Goal: Find specific page/section: Find specific page/section

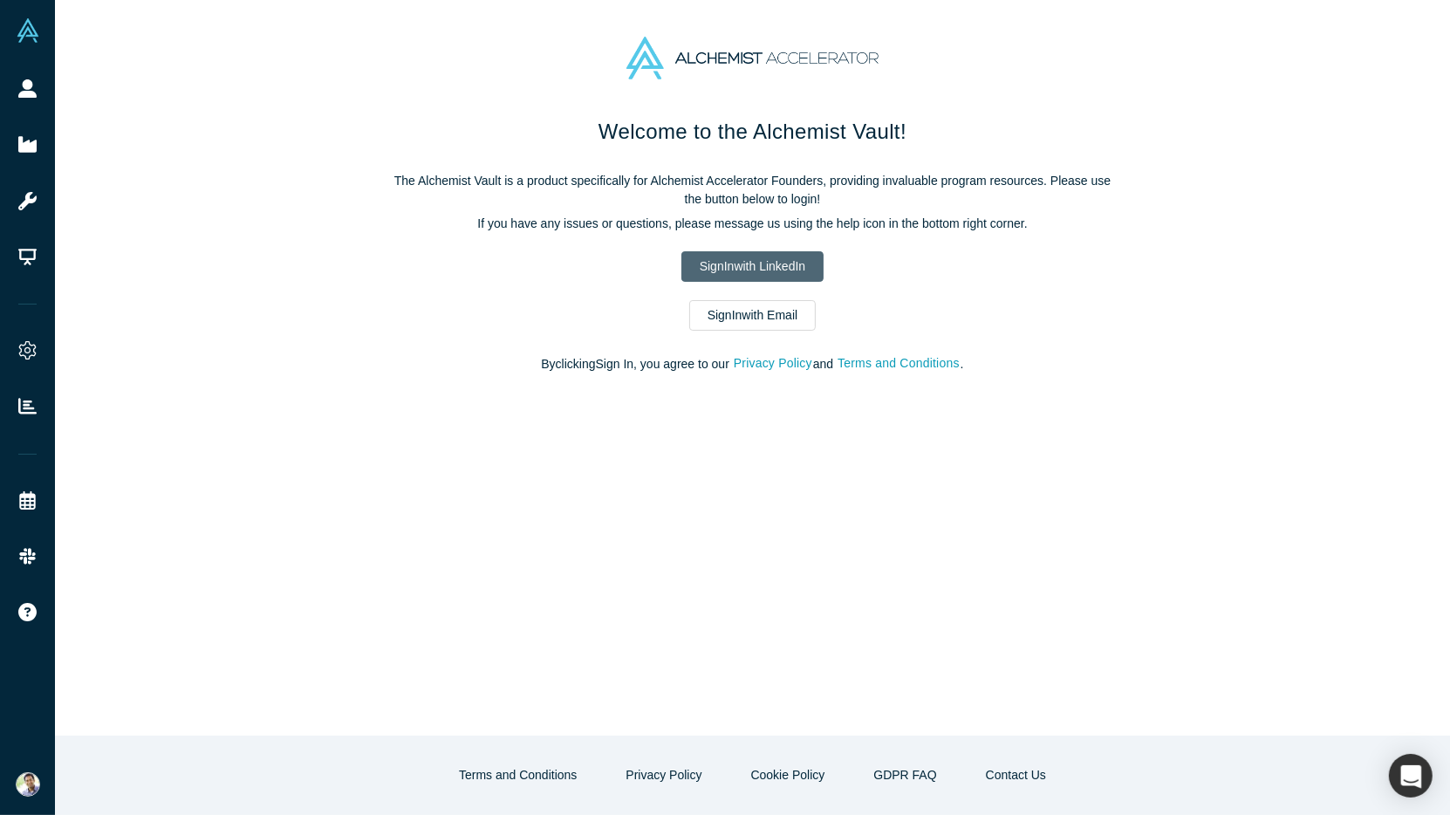
click at [703, 266] on link "Sign In with LinkedIn" at bounding box center [753, 266] width 142 height 31
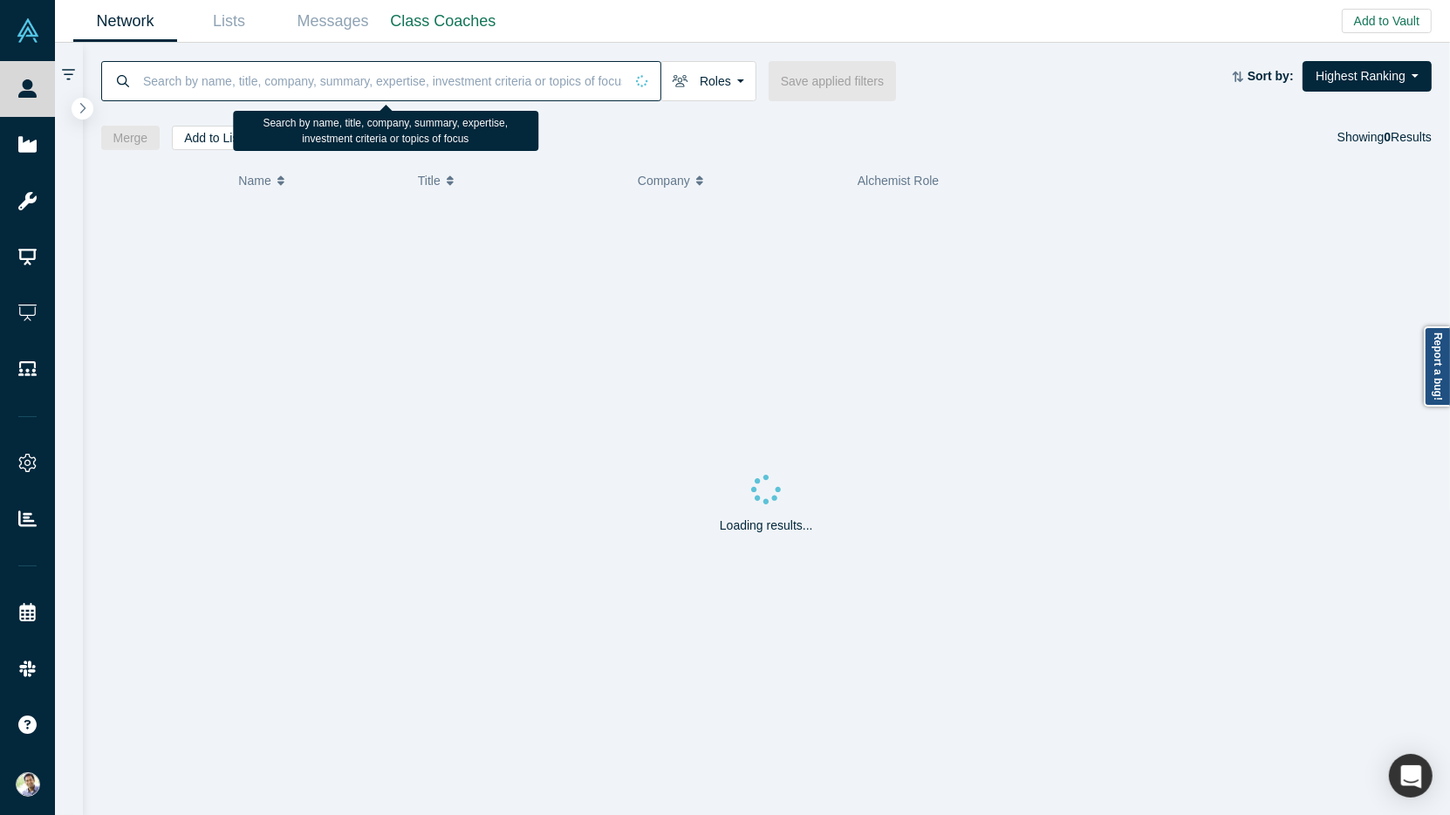
click at [228, 86] on input at bounding box center [382, 80] width 483 height 41
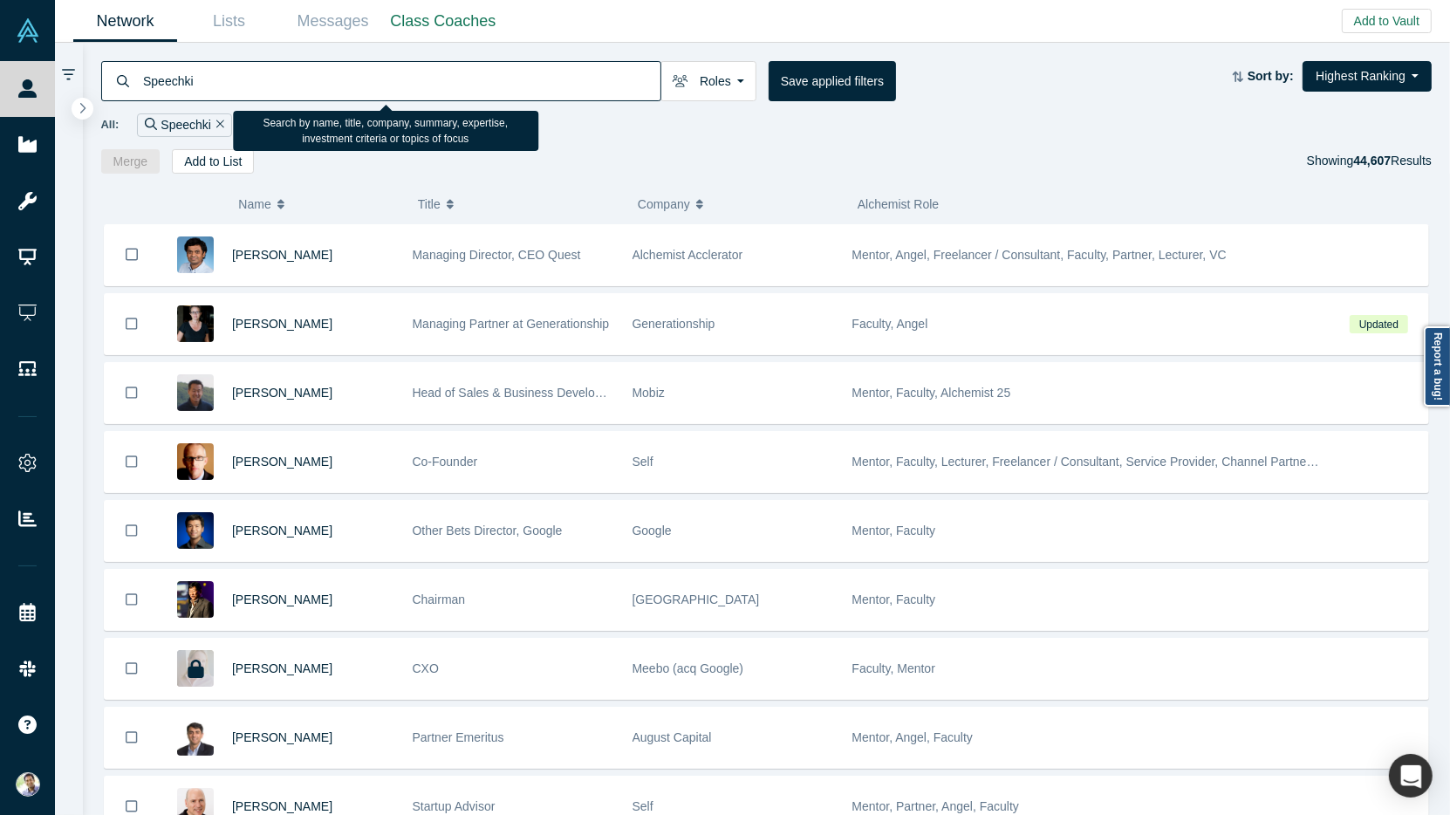
type input "Speechki"
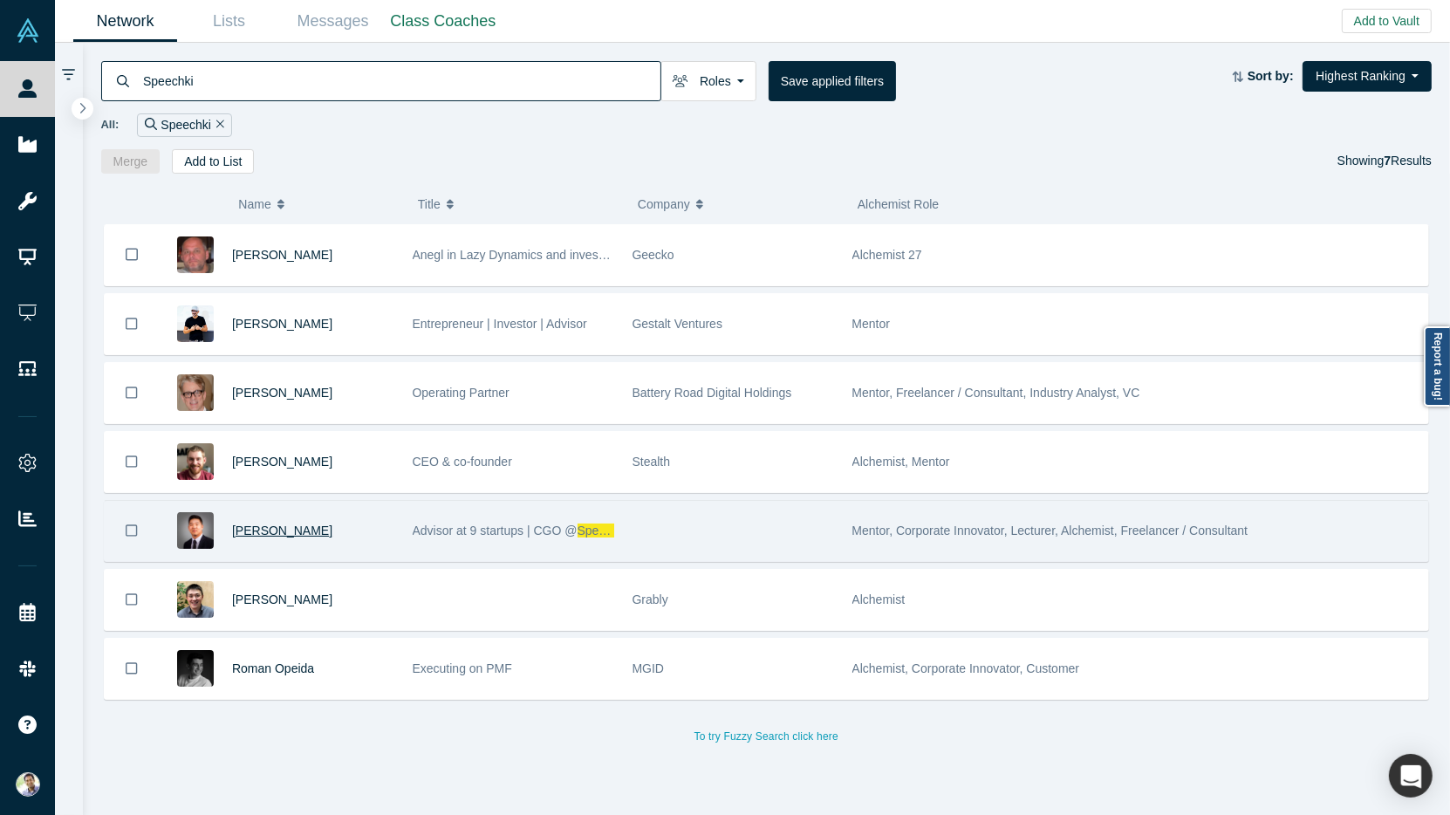
click at [281, 530] on span "[PERSON_NAME]" at bounding box center [282, 531] width 100 height 14
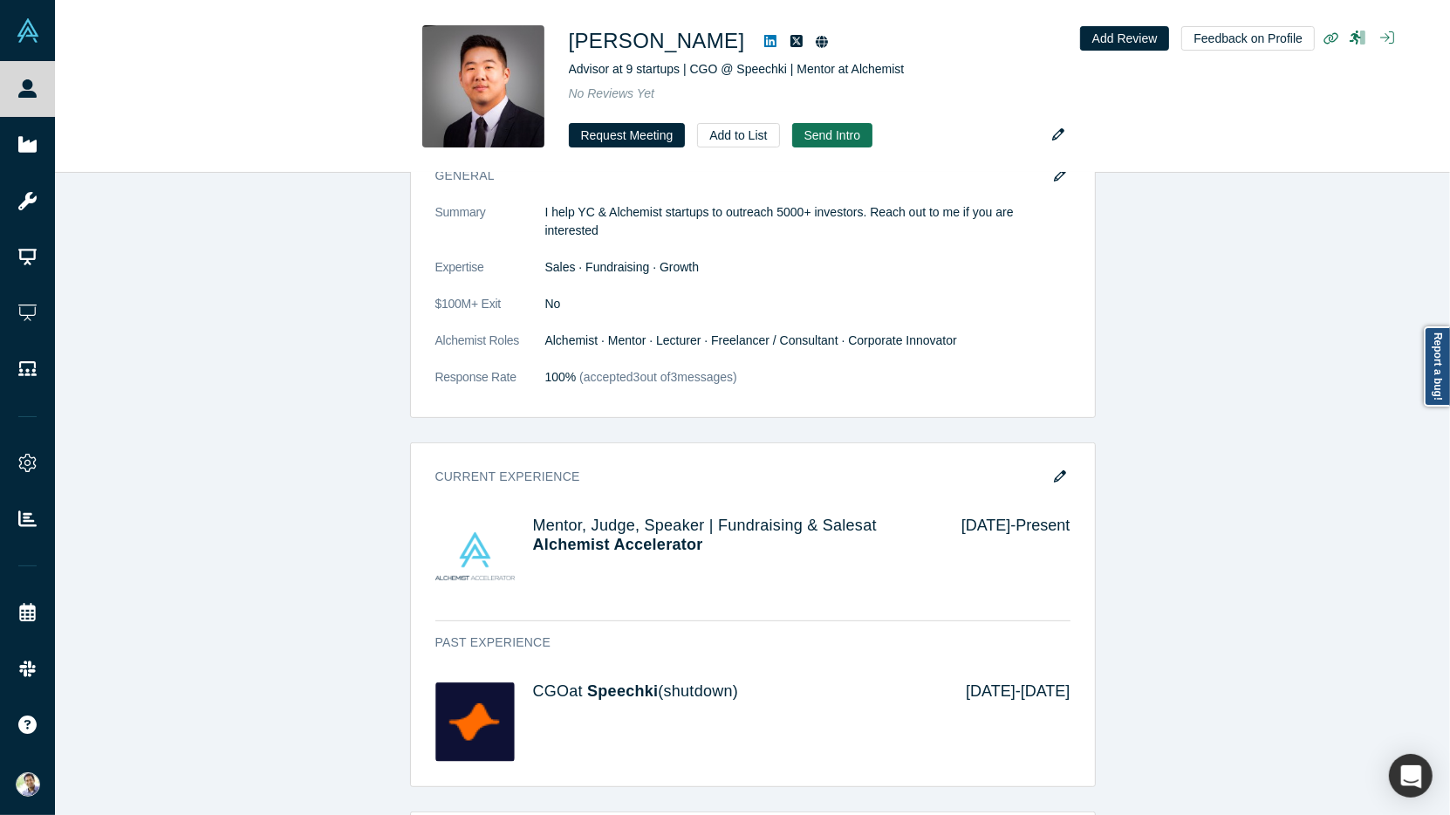
scroll to position [740, 0]
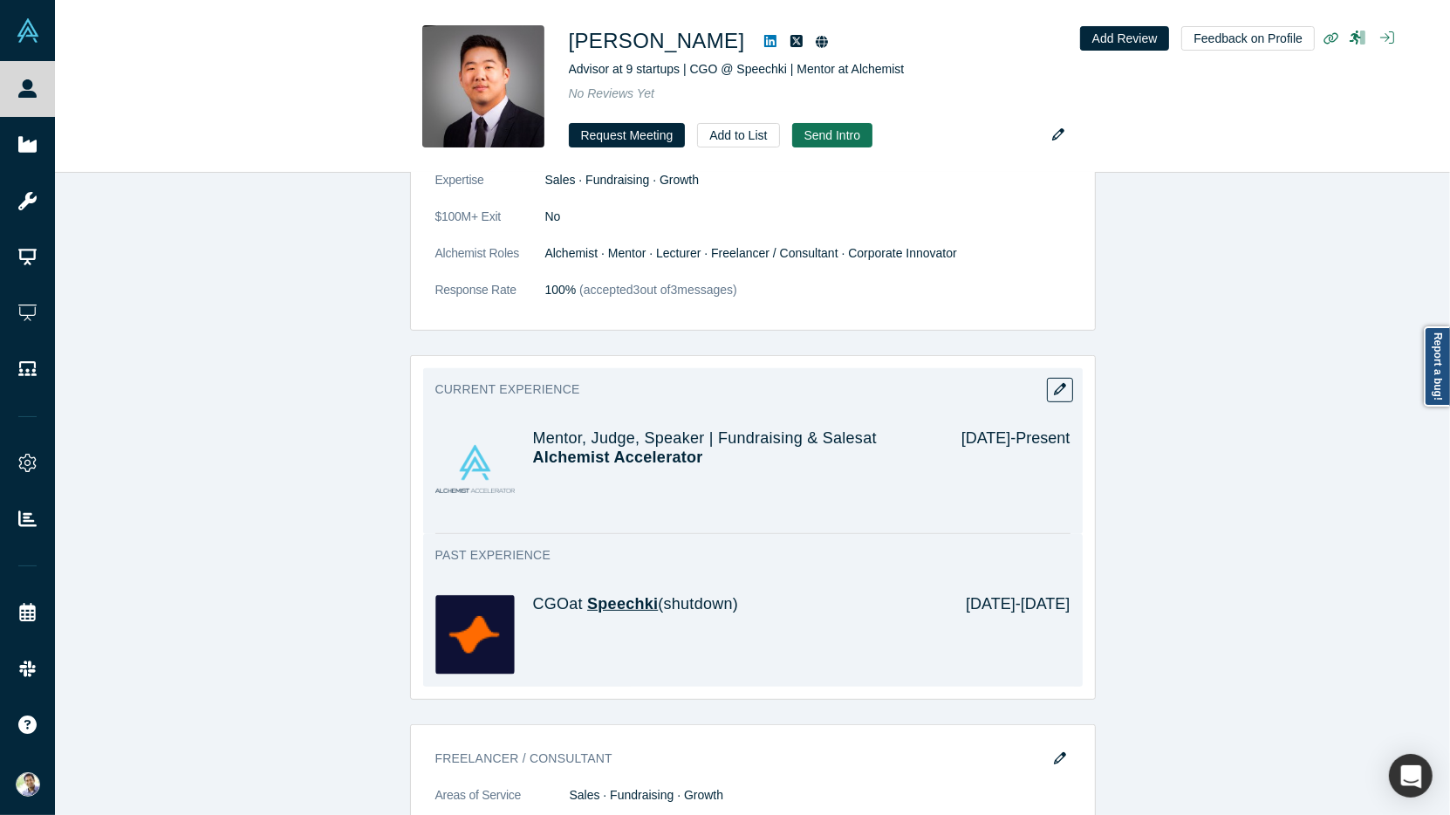
click at [625, 595] on span "Speechki" at bounding box center [622, 603] width 71 height 17
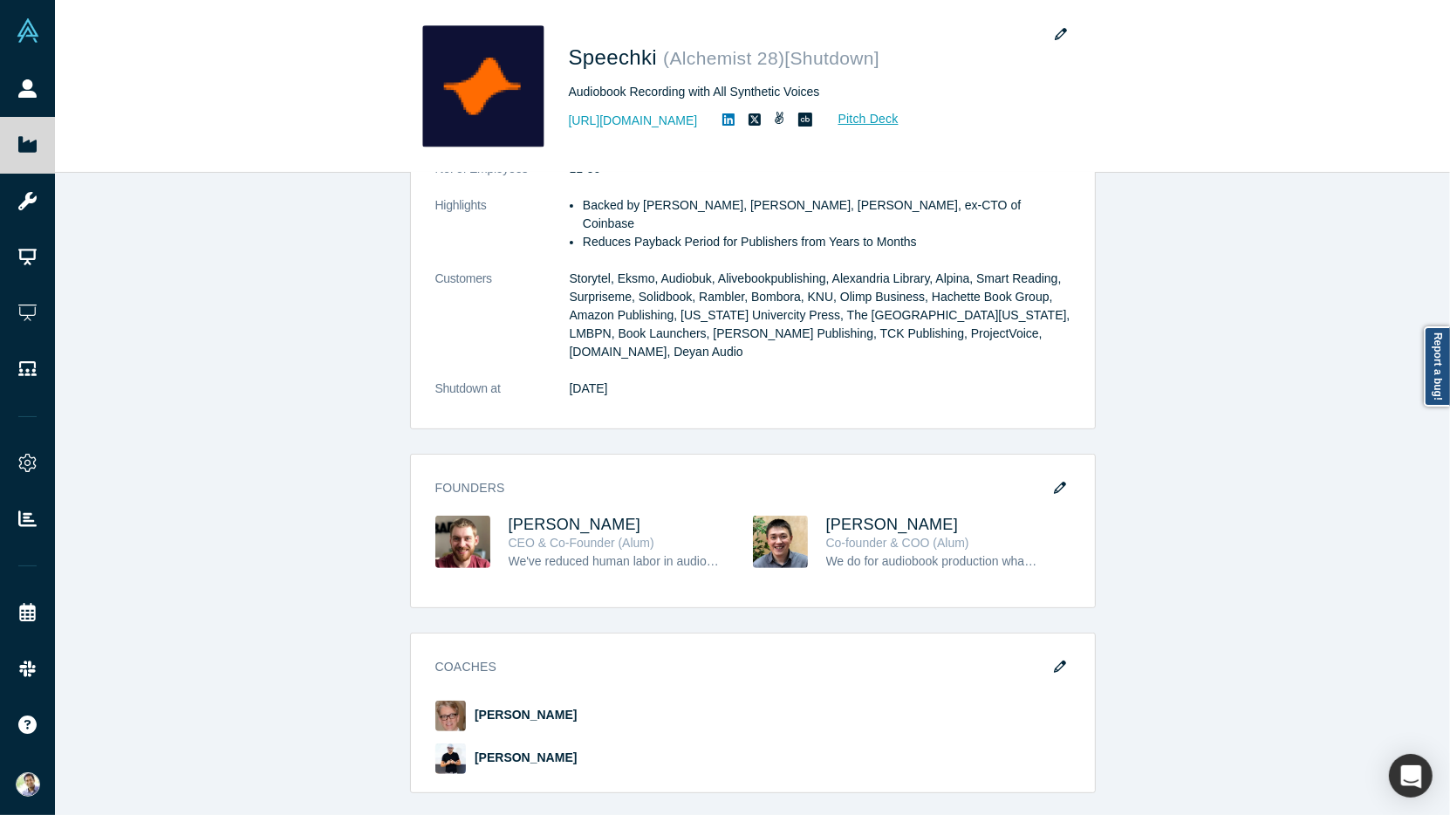
scroll to position [563, 0]
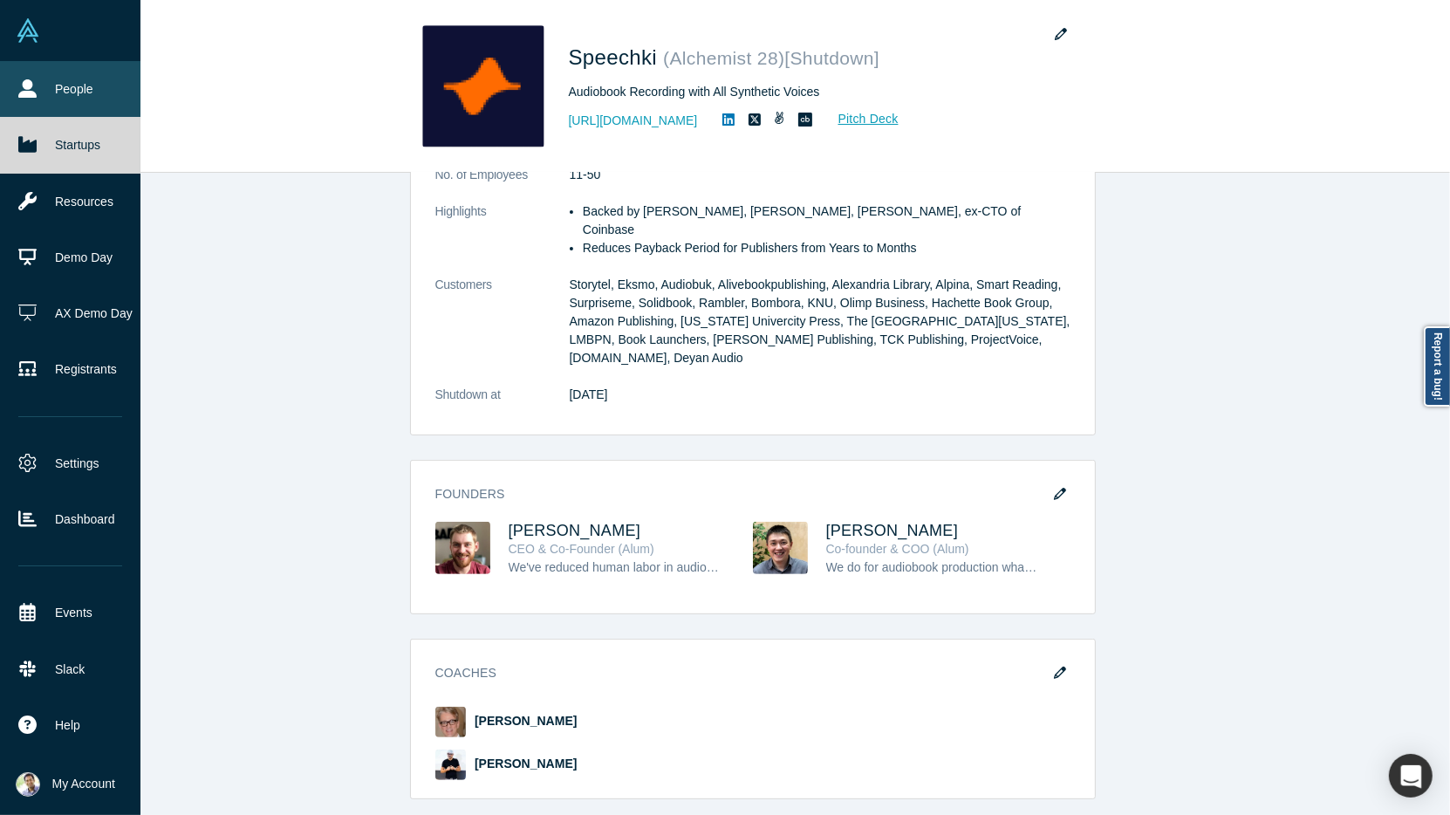
click at [29, 90] on icon at bounding box center [27, 88] width 18 height 18
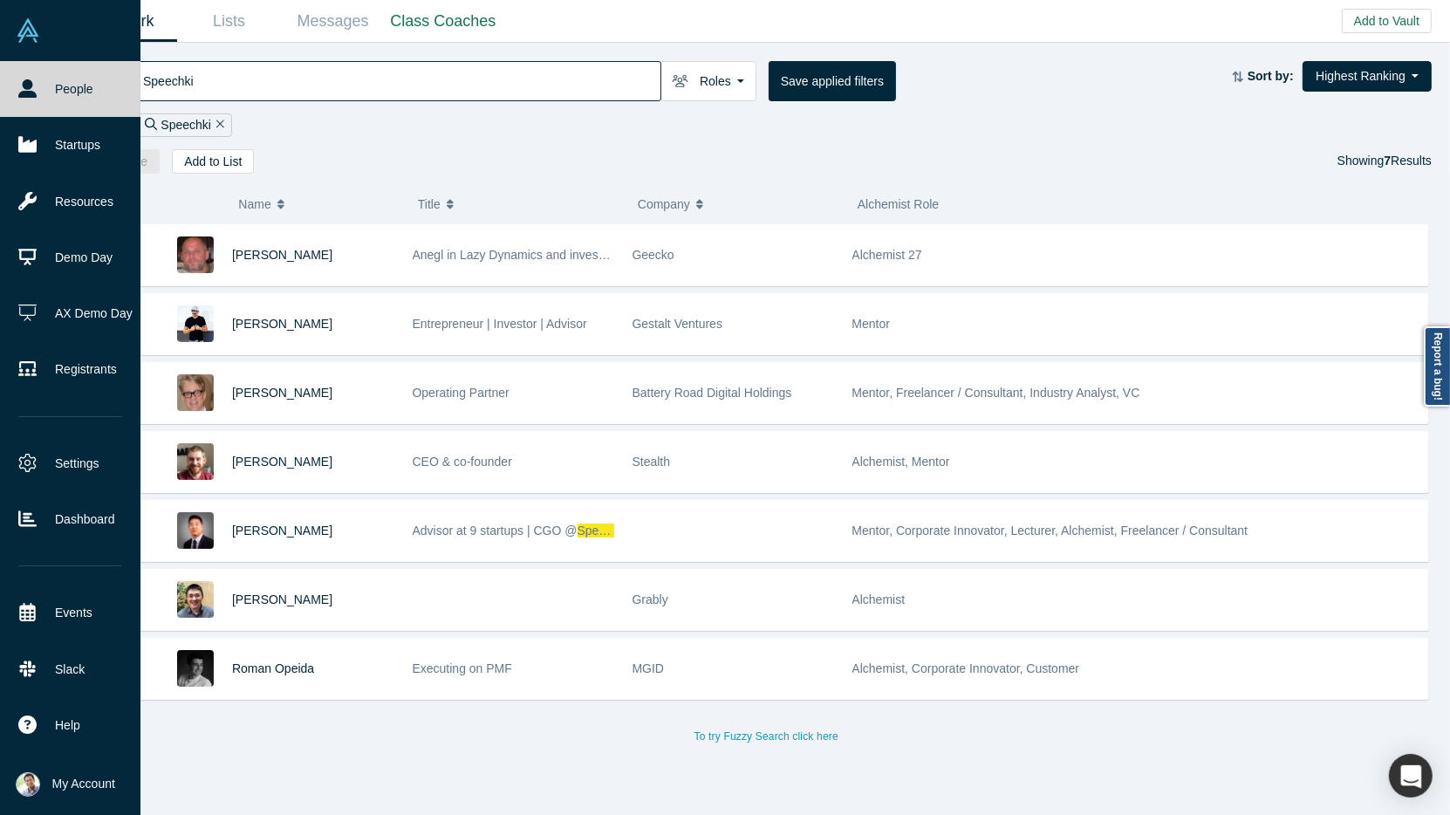
click at [47, 80] on link "People" at bounding box center [70, 89] width 140 height 56
